Goal: Task Accomplishment & Management: Manage account settings

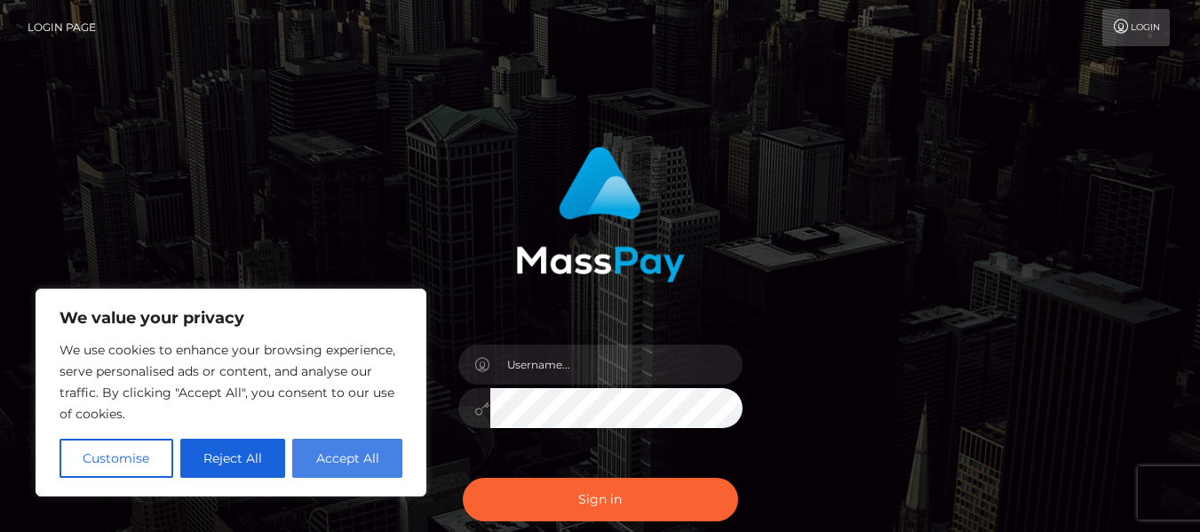
click at [328, 463] on button "Accept All" at bounding box center [347, 458] width 110 height 39
checkbox input "true"
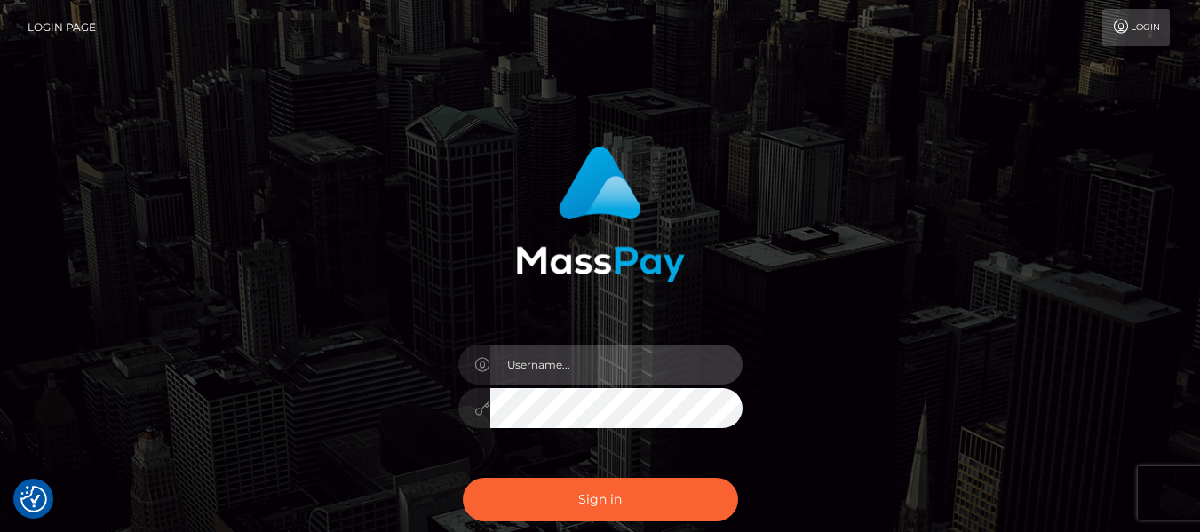
click at [557, 370] on input "text" at bounding box center [617, 365] width 252 height 40
type input "[EMAIL_ADDRESS][DOMAIN_NAME]"
click at [463, 478] on button "Sign in" at bounding box center [600, 500] width 275 height 44
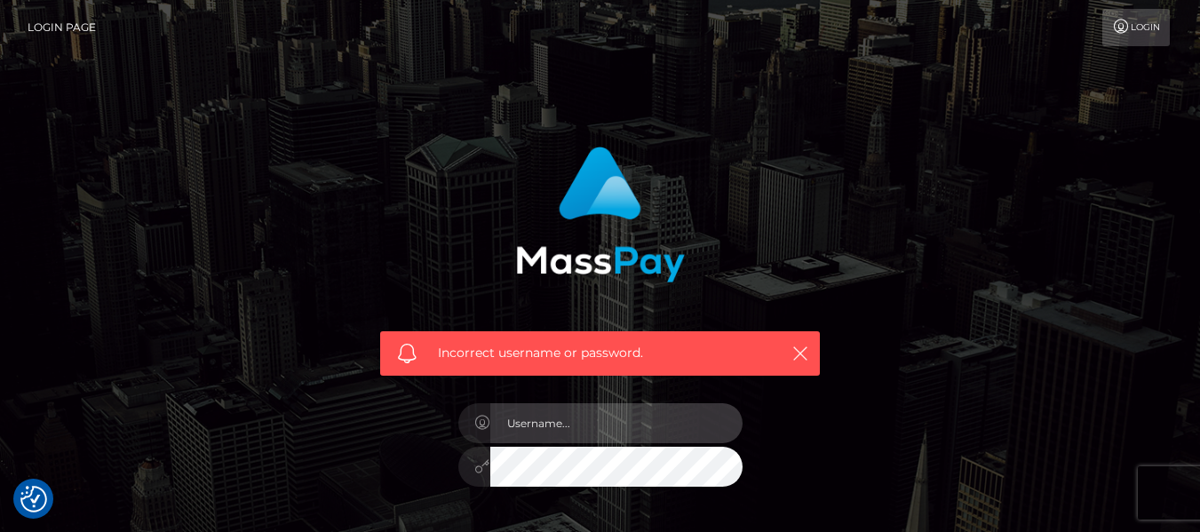
click at [594, 435] on input "text" at bounding box center [617, 423] width 252 height 40
type input "[EMAIL_ADDRESS][DOMAIN_NAME]"
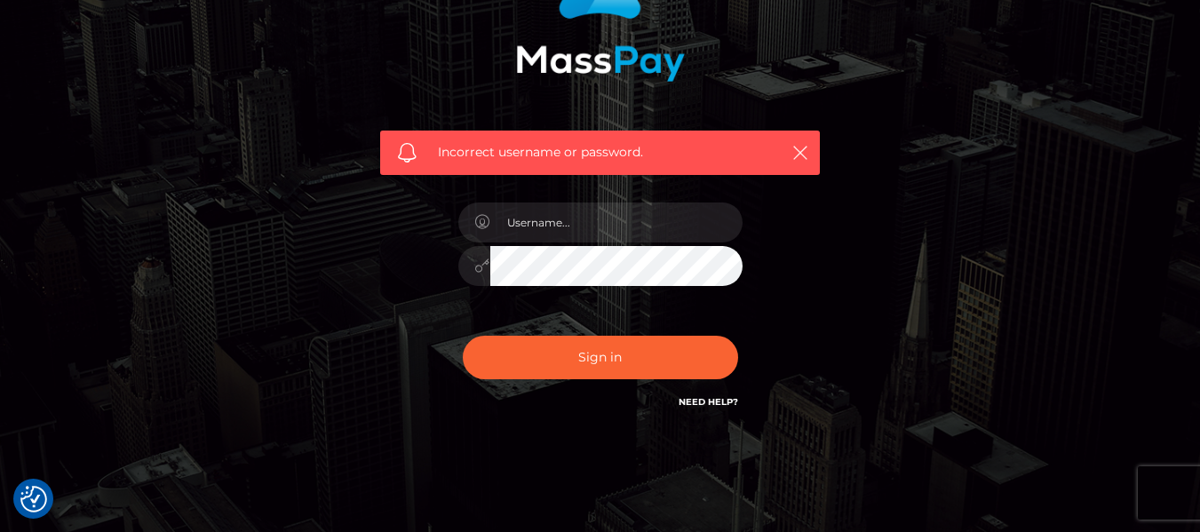
scroll to position [156, 0]
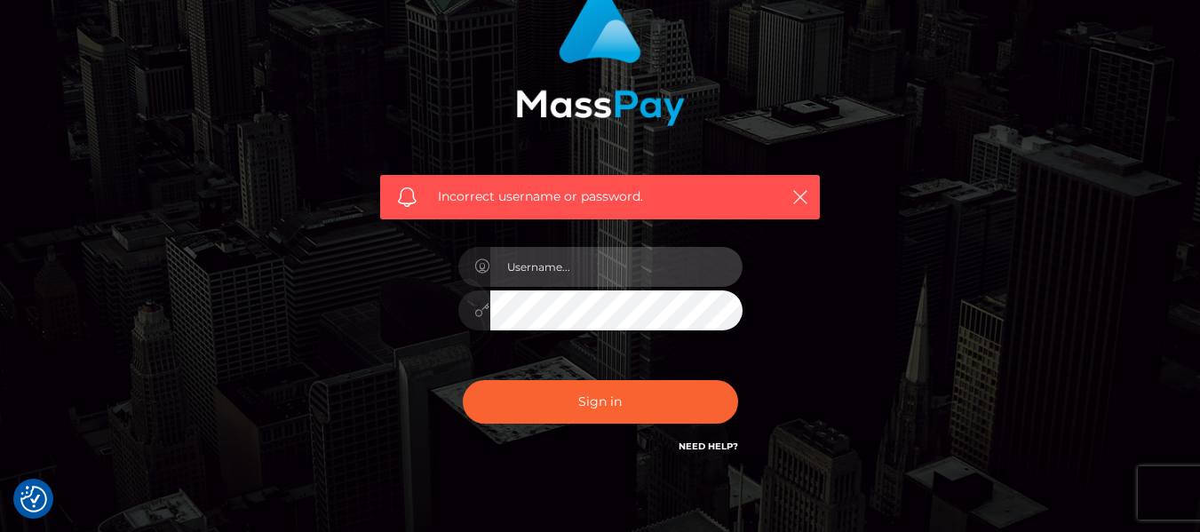
click at [559, 266] on input "text" at bounding box center [617, 267] width 252 height 40
type input "[EMAIL_ADDRESS][DOMAIN_NAME]"
click at [463, 380] on button "Sign in" at bounding box center [600, 402] width 275 height 44
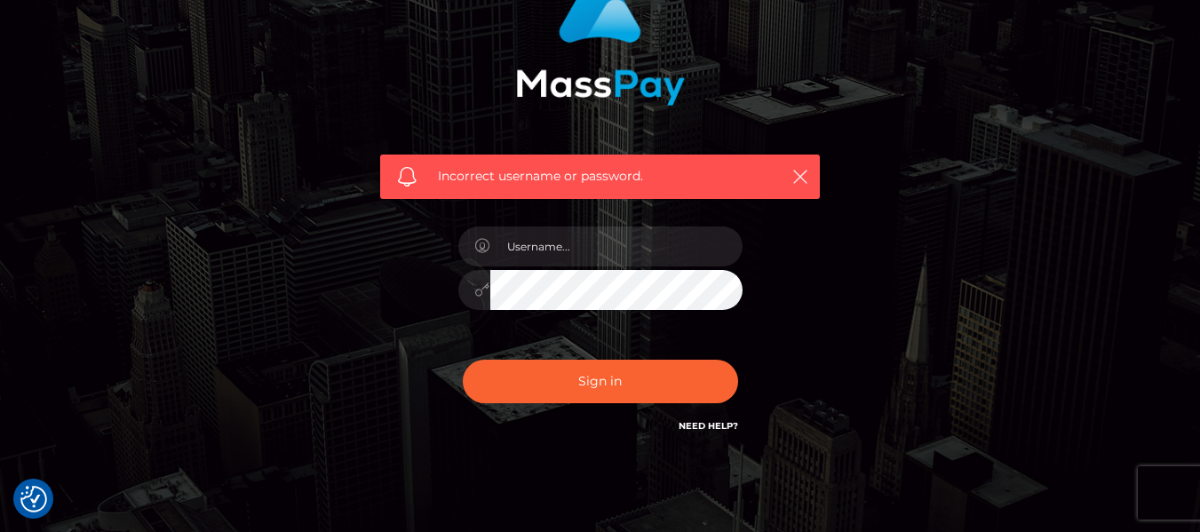
scroll to position [178, 0]
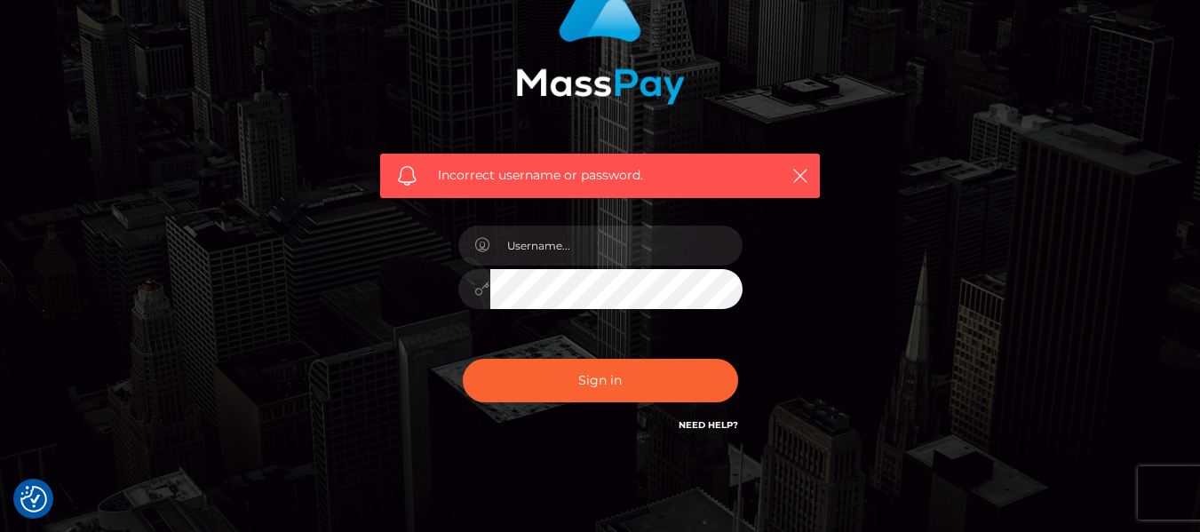
click at [708, 419] on link "Need Help?" at bounding box center [709, 425] width 60 height 12
click at [707, 427] on link "Need Help?" at bounding box center [709, 425] width 60 height 12
click at [802, 174] on icon "button" at bounding box center [801, 176] width 18 height 18
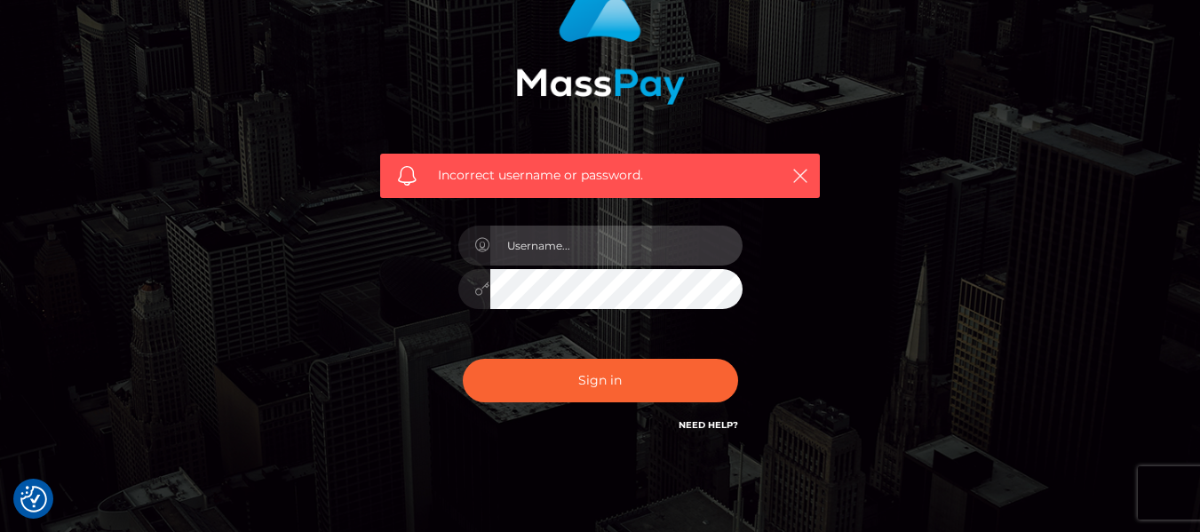
click at [522, 236] on input "text" at bounding box center [617, 246] width 252 height 40
type input "[EMAIL_ADDRESS][DOMAIN_NAME]"
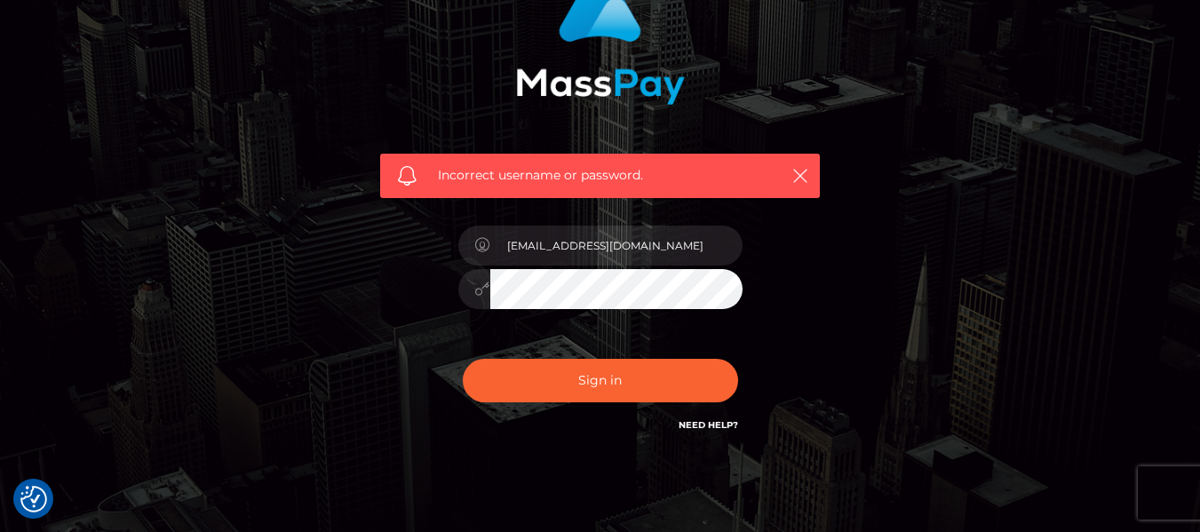
click at [783, 327] on div "Incorrect username or password. coachsmartin6@gmail.com" at bounding box center [600, 202] width 467 height 493
click at [714, 427] on link "Need Help?" at bounding box center [709, 425] width 60 height 12
click at [956, 227] on div "Incorrect username or password. coachsmartin6@gmail.com" at bounding box center [600, 211] width 1013 height 511
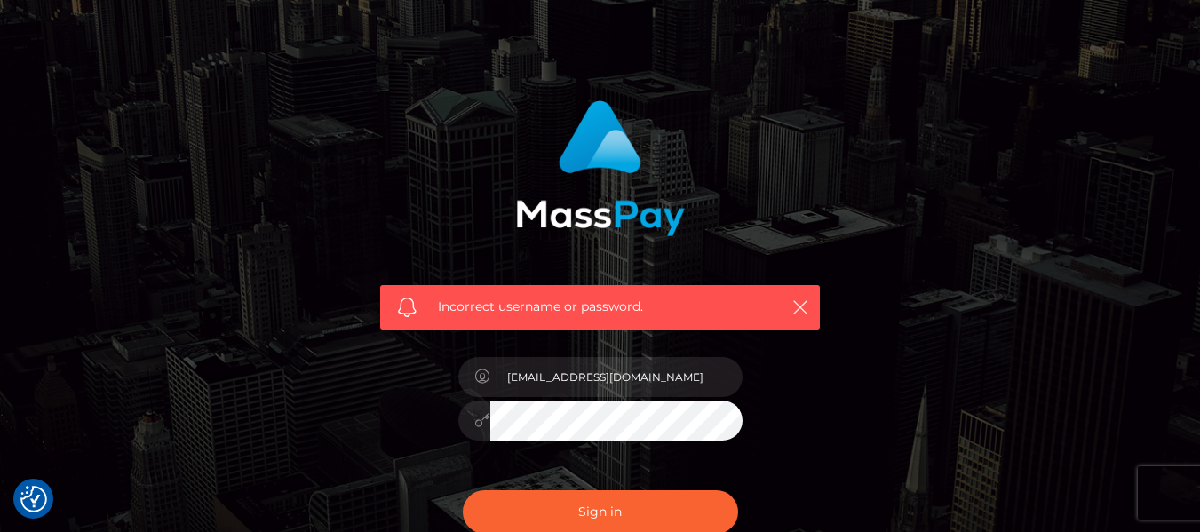
scroll to position [89, 0]
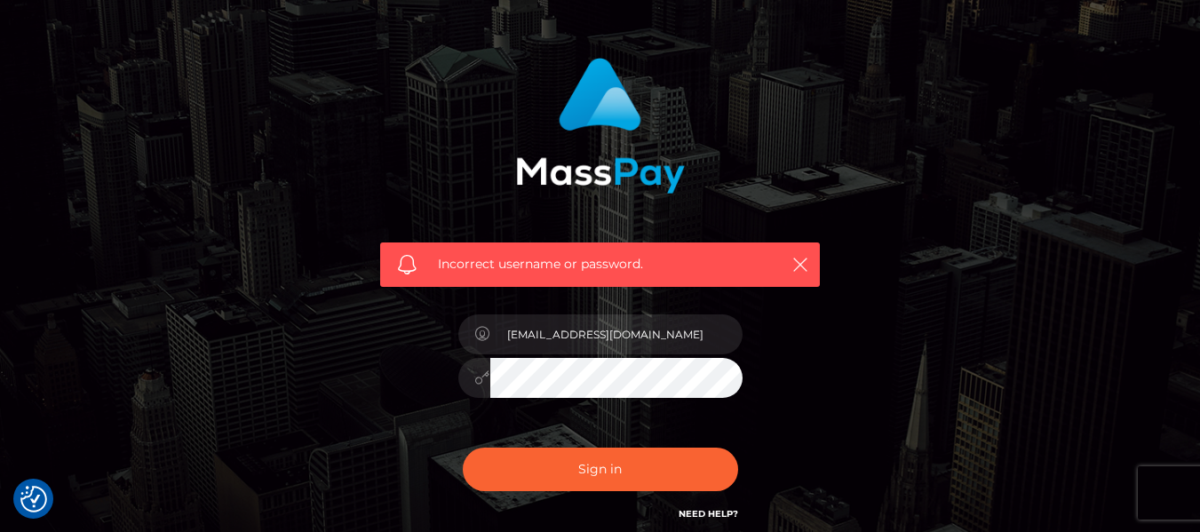
click at [463, 448] on button "Sign in" at bounding box center [600, 470] width 275 height 44
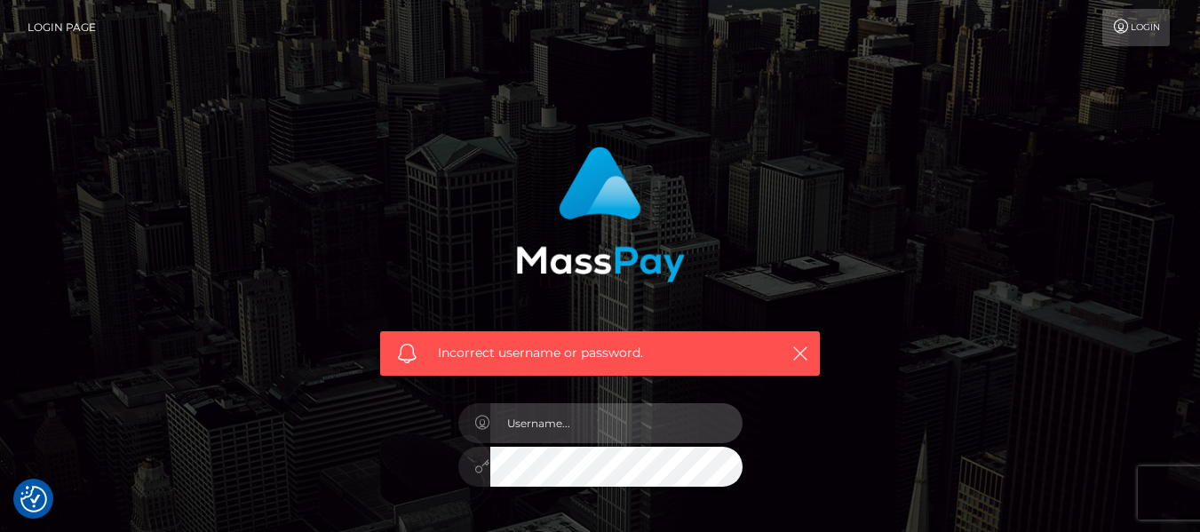
click at [575, 428] on input "text" at bounding box center [617, 423] width 252 height 40
type input "[EMAIL_ADDRESS][DOMAIN_NAME]"
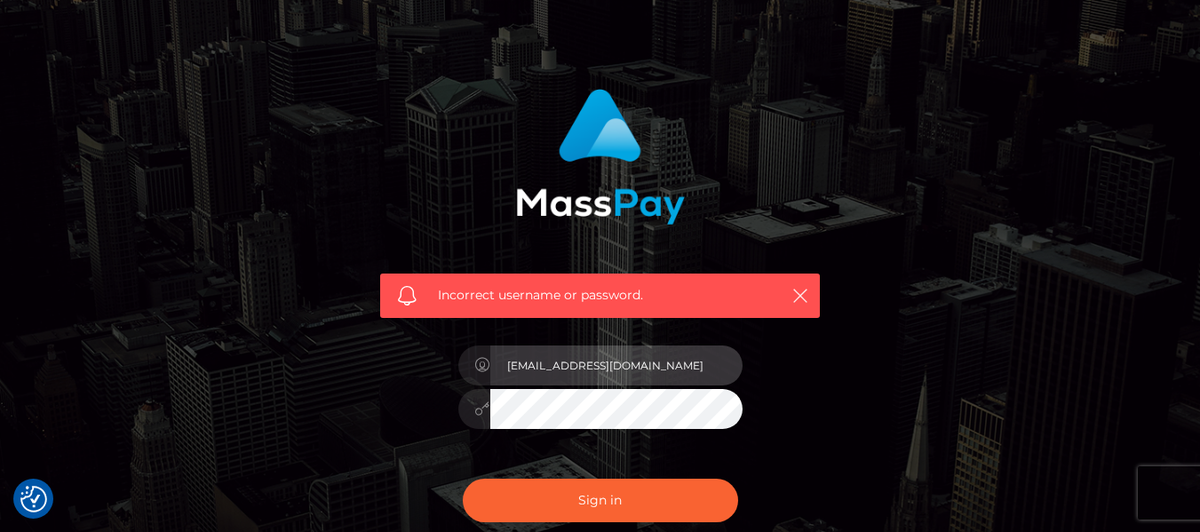
scroll to position [89, 0]
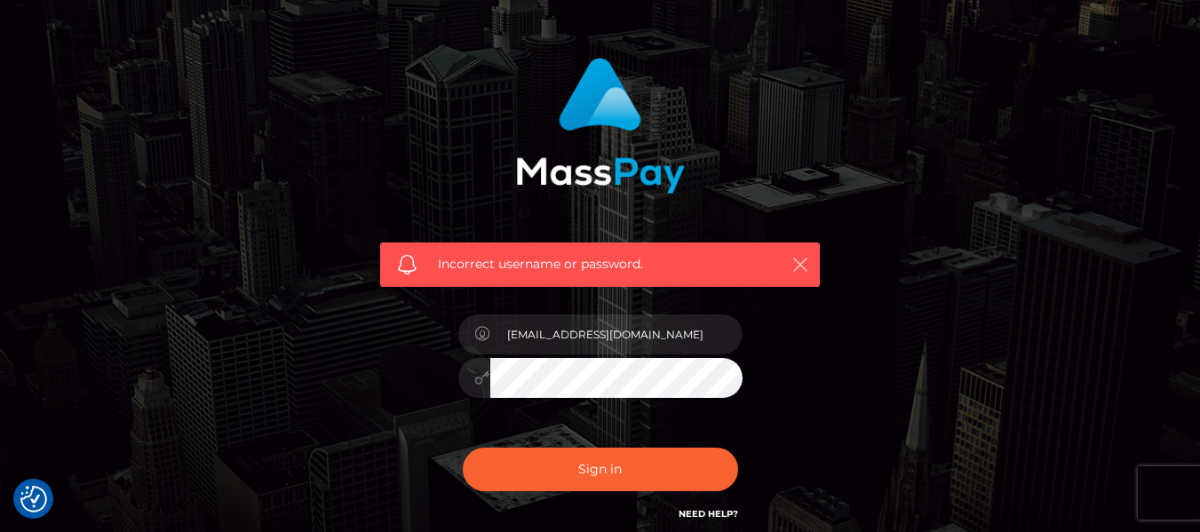
click at [797, 261] on icon "button" at bounding box center [801, 265] width 18 height 18
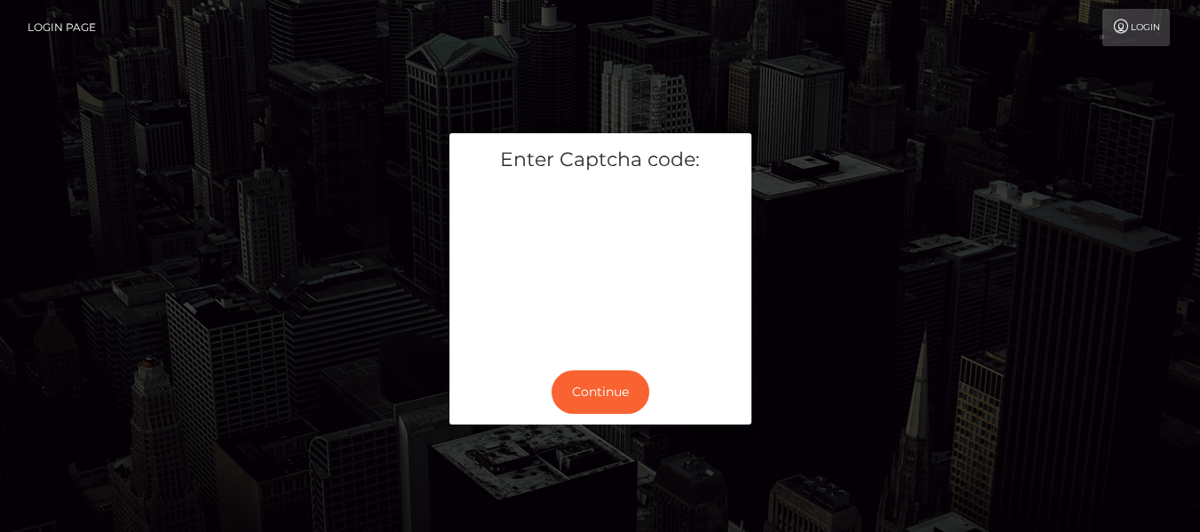
scroll to position [44, 0]
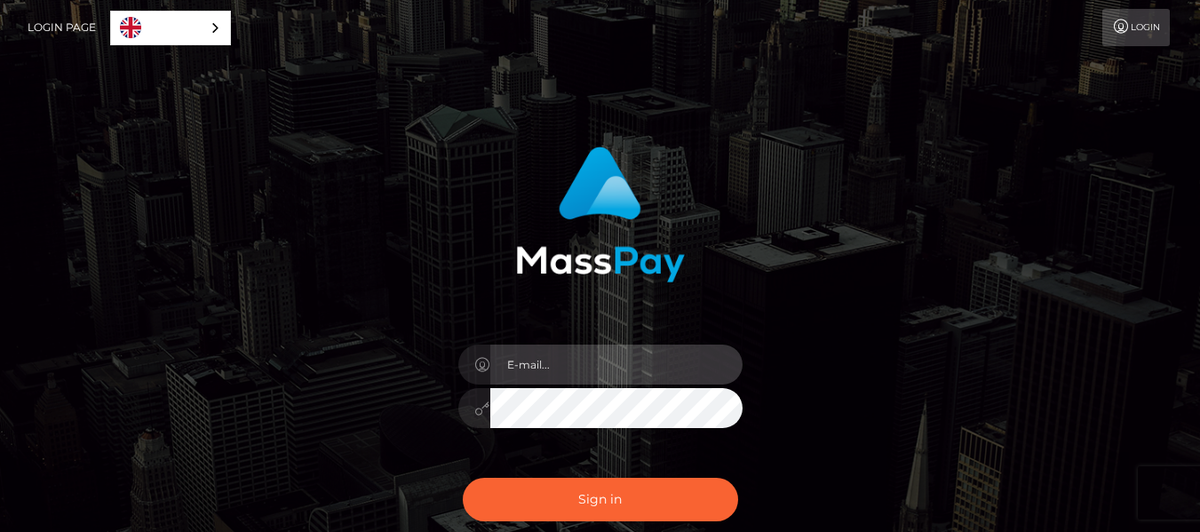
click at [581, 372] on input "email" at bounding box center [617, 365] width 252 height 40
type input "[EMAIL_ADDRESS][DOMAIN_NAME]"
click at [463, 478] on button "Sign in" at bounding box center [600, 500] width 275 height 44
